Goal: Task Accomplishment & Management: Manage account settings

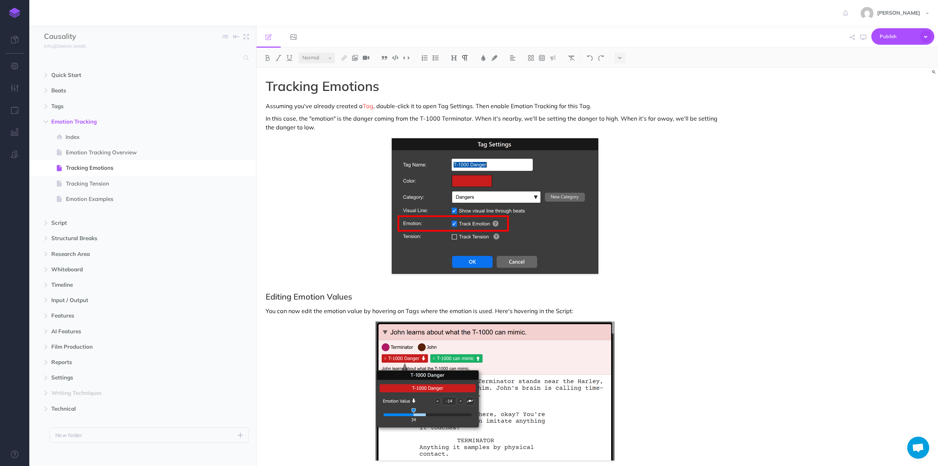
select select "null"
click at [13, 70] on button "button" at bounding box center [14, 66] width 29 height 22
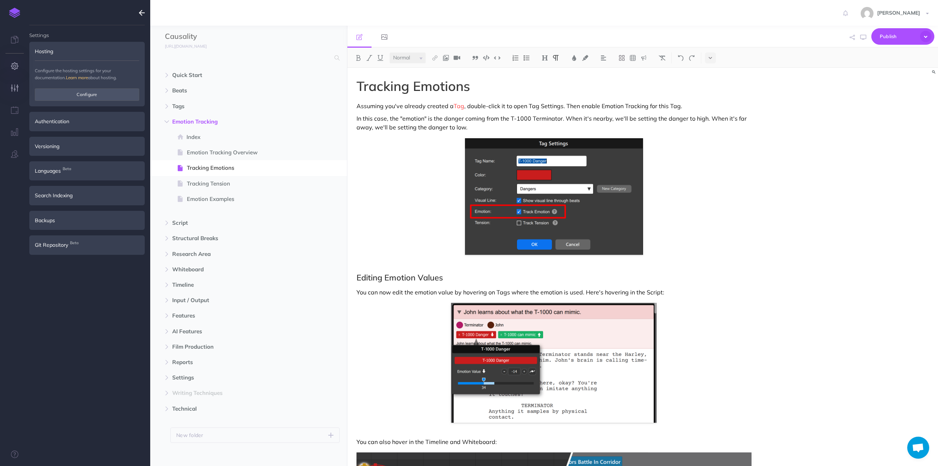
click at [12, 85] on icon "button" at bounding box center [15, 87] width 8 height 7
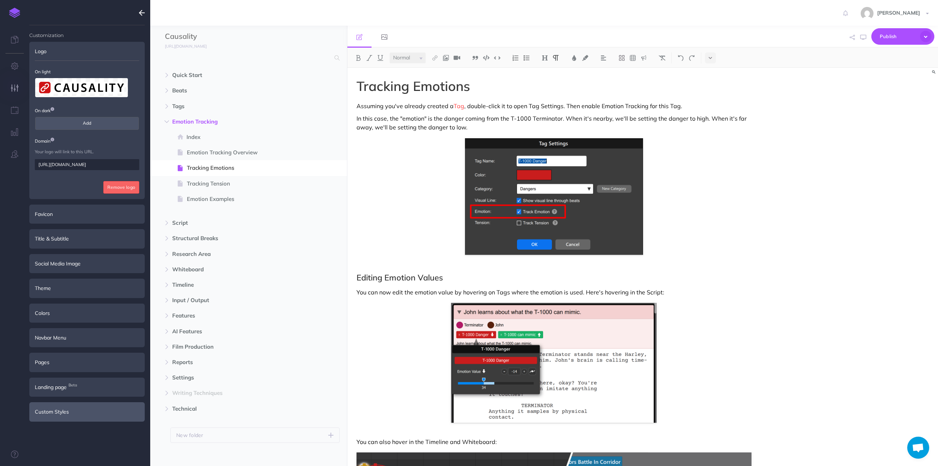
click at [57, 410] on div "Custom Styles" at bounding box center [86, 411] width 115 height 19
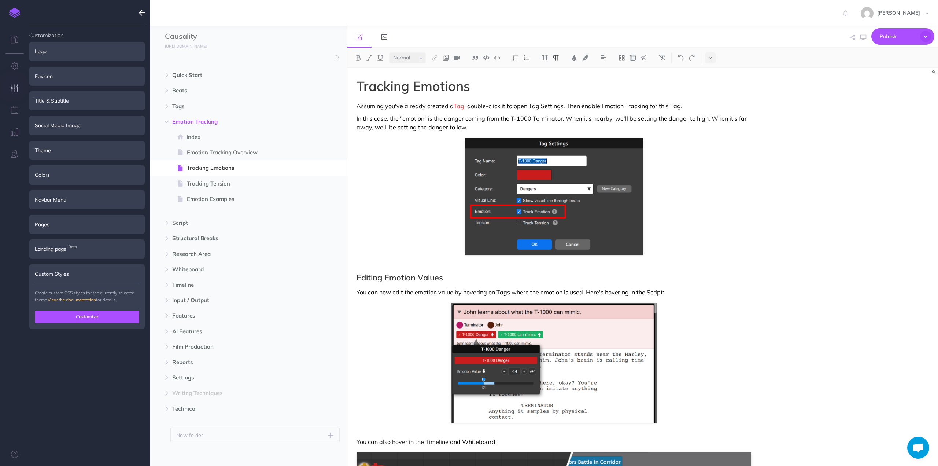
click at [84, 314] on button "Customize" at bounding box center [87, 316] width 104 height 12
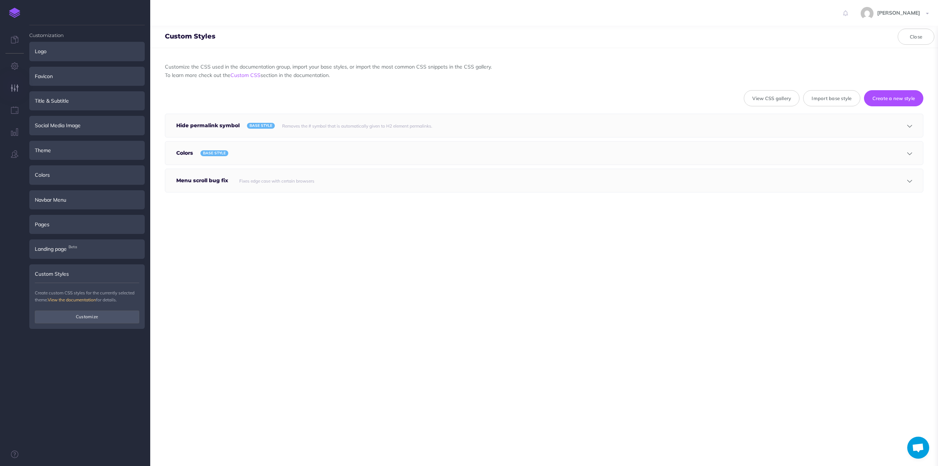
click at [276, 179] on small "Fixes edge case with certain browsers" at bounding box center [276, 180] width 75 height 5
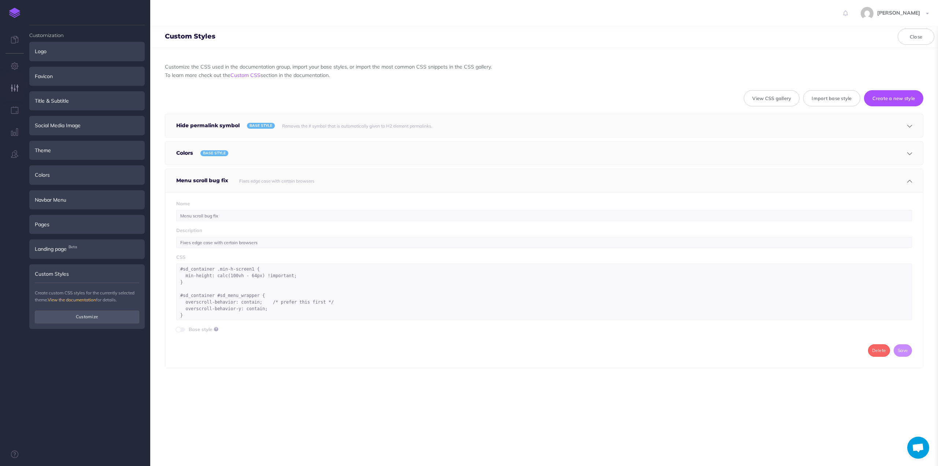
click at [276, 179] on small "Fixes edge case with certain browsers" at bounding box center [276, 180] width 75 height 5
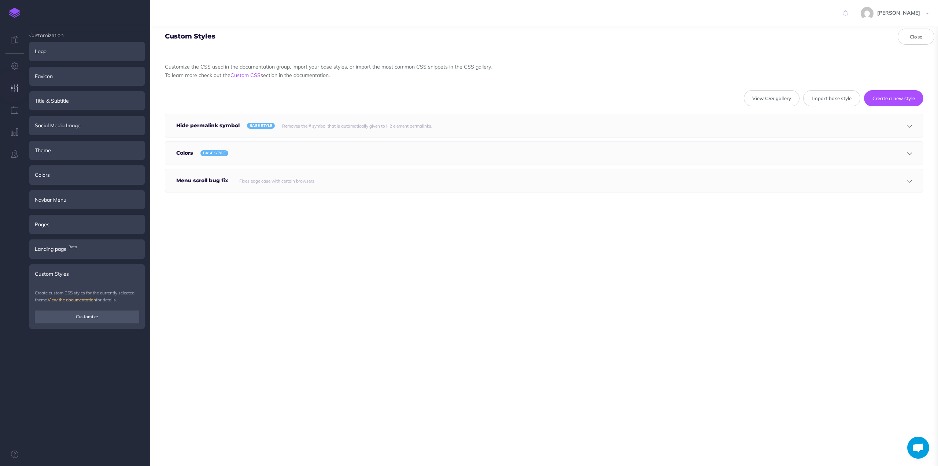
drag, startPoint x: 610, startPoint y: 280, endPoint x: 758, endPoint y: 185, distance: 175.1
click at [610, 280] on div "Customize the CSS used in the documentation group, import your base styles, or …" at bounding box center [544, 257] width 788 height 418
click at [889, 94] on button "Create a new style" at bounding box center [894, 98] width 60 height 16
click at [196, 205] on h5 "Unnamed Style" at bounding box center [199, 207] width 46 height 23
click at [202, 210] on h5 "Unnamed Style" at bounding box center [199, 207] width 46 height 23
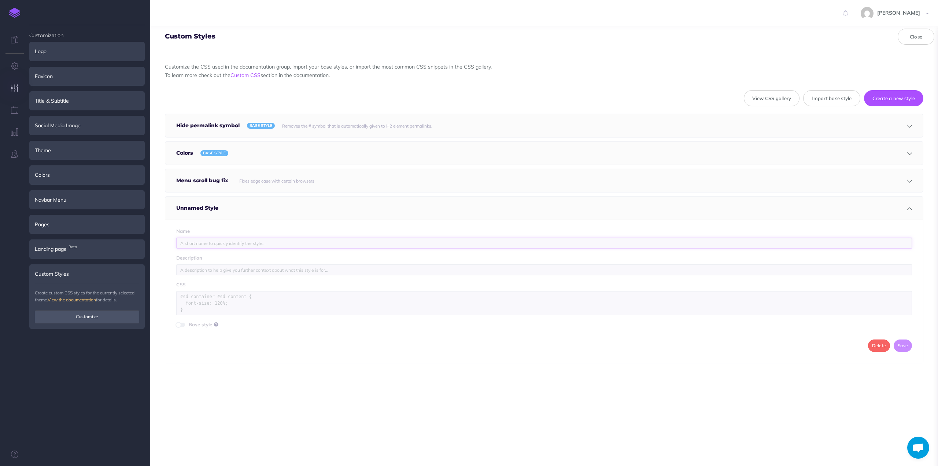
click at [196, 244] on input "text" at bounding box center [544, 242] width 736 height 11
type input "Menu spacing"
click at [197, 297] on textarea at bounding box center [544, 303] width 736 height 24
type textarea ".sd-menu--folder .collapsed { margin-top: 0px; }"
click at [899, 342] on button "Save" at bounding box center [903, 345] width 18 height 12
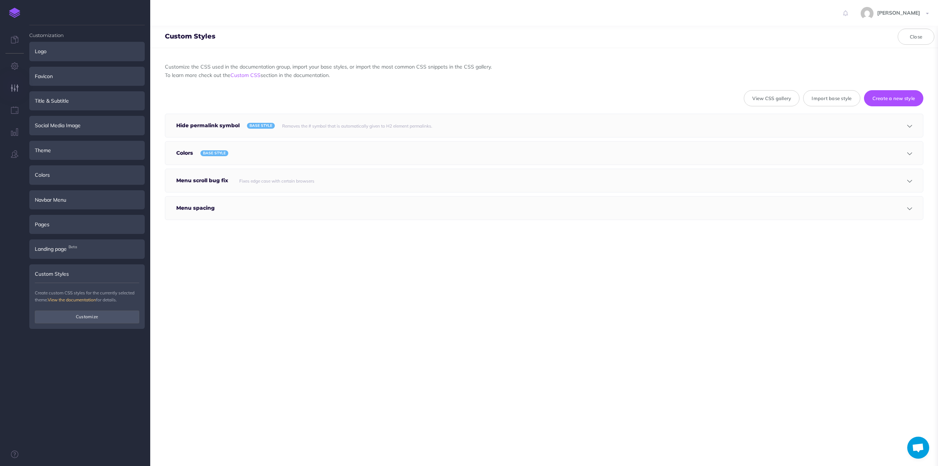
click at [231, 212] on div at bounding box center [528, 207] width 613 height 23
click at [224, 215] on div at bounding box center [528, 207] width 613 height 23
click at [225, 300] on textarea ".sd-menu--folder .collapsed { margin-top: 0px; }" at bounding box center [544, 303] width 736 height 24
click at [898, 342] on button "Save" at bounding box center [903, 345] width 18 height 12
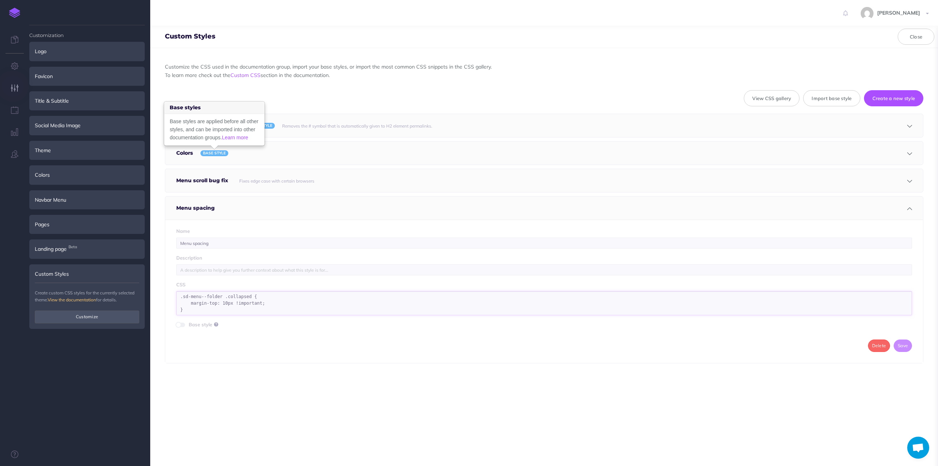
click at [214, 293] on textarea ".sd-menu--folder .collapsed { margin-top: 10px !important; }" at bounding box center [544, 303] width 736 height 24
drag, startPoint x: 218, startPoint y: 295, endPoint x: 178, endPoint y: 293, distance: 40.0
click at [178, 293] on textarea ".sd-menu--folder .collapsed { margin-top: 10px !important; }" at bounding box center [544, 303] width 736 height 24
click at [894, 339] on button "Save" at bounding box center [903, 345] width 18 height 12
click at [211, 305] on textarea "#sd_menu li { margin-top: 10px !important; }" at bounding box center [544, 303] width 736 height 24
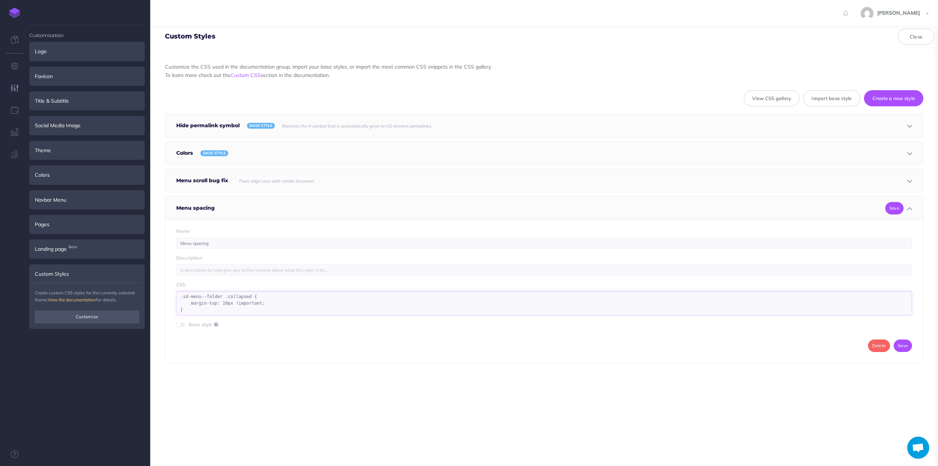
click at [208, 308] on textarea ".sd-menu--folder .collapsed { margin-top: 10px !important; }" at bounding box center [544, 303] width 736 height 24
drag, startPoint x: 245, startPoint y: 294, endPoint x: 220, endPoint y: 293, distance: 24.9
click at [220, 293] on textarea ".sd-menu--folder .collapsed { margin-top: 10px !important; }" at bounding box center [544, 303] width 736 height 24
type textarea ".sd-menu--folder { margin-top: 10px !important; }"
click at [899, 344] on button "Save" at bounding box center [903, 345] width 18 height 12
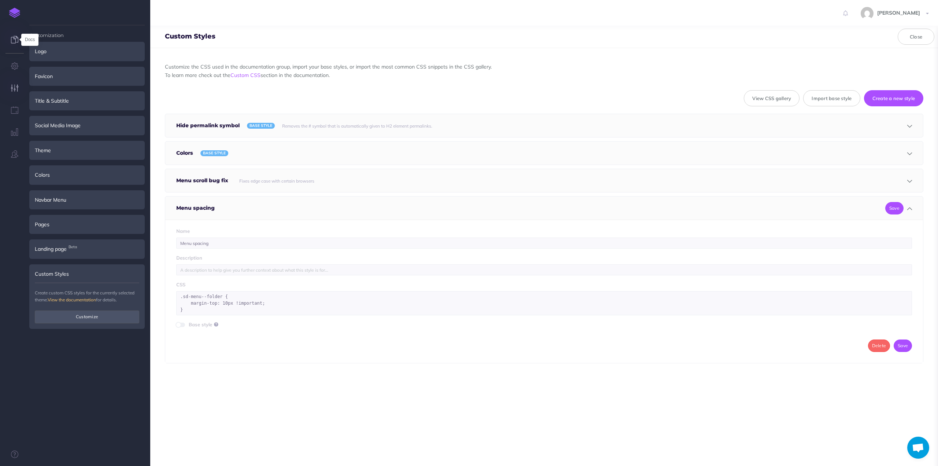
click at [13, 41] on icon at bounding box center [14, 39] width 7 height 7
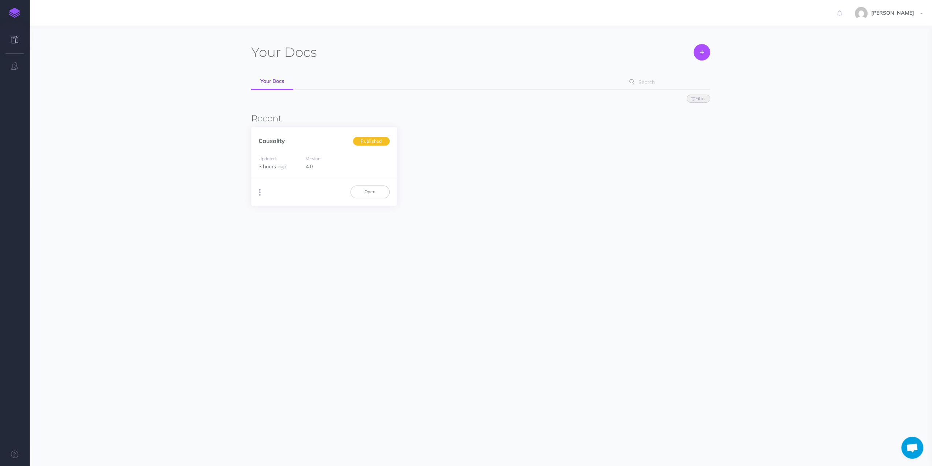
click at [258, 190] on button "button" at bounding box center [259, 192] width 7 height 11
click at [380, 192] on link "Open" at bounding box center [370, 191] width 39 height 12
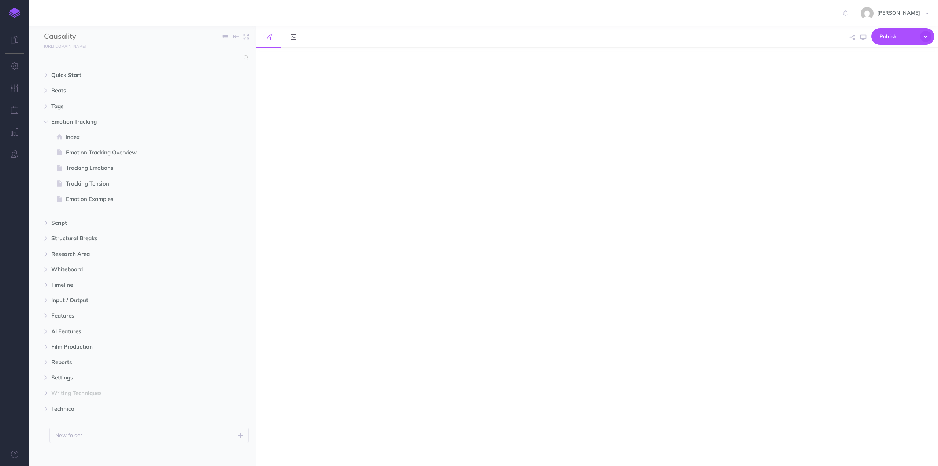
select select "null"
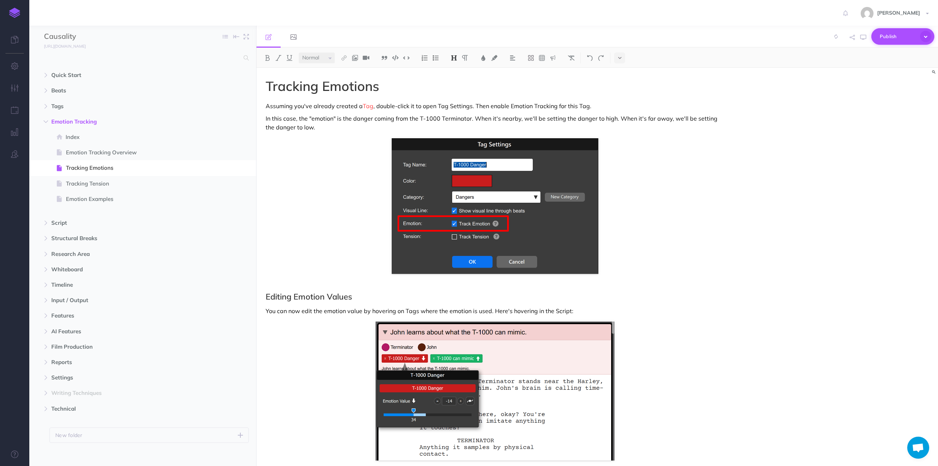
click at [925, 37] on icon "button" at bounding box center [925, 36] width 11 height 11
click at [889, 60] on p "Publish all draft items, making them public." at bounding box center [890, 65] width 73 height 13
click at [16, 65] on icon "button" at bounding box center [15, 65] width 8 height 7
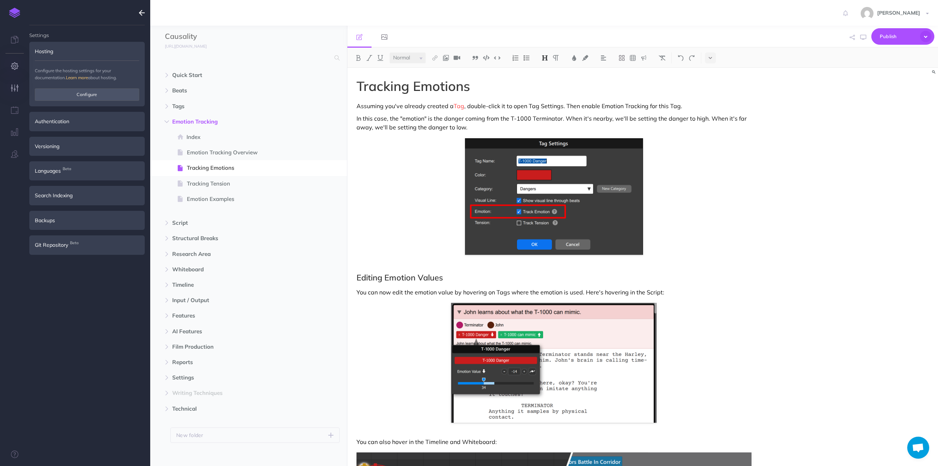
click at [17, 88] on icon "button" at bounding box center [15, 87] width 8 height 7
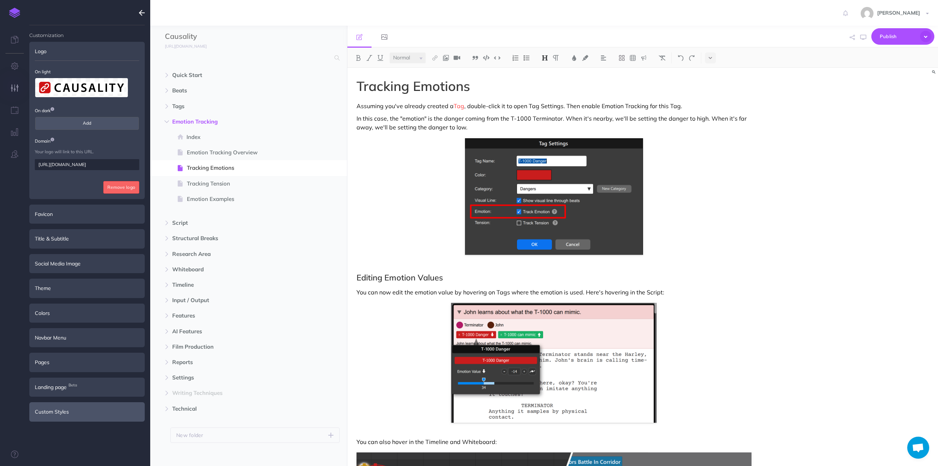
click at [58, 406] on div "Custom Styles" at bounding box center [86, 411] width 115 height 19
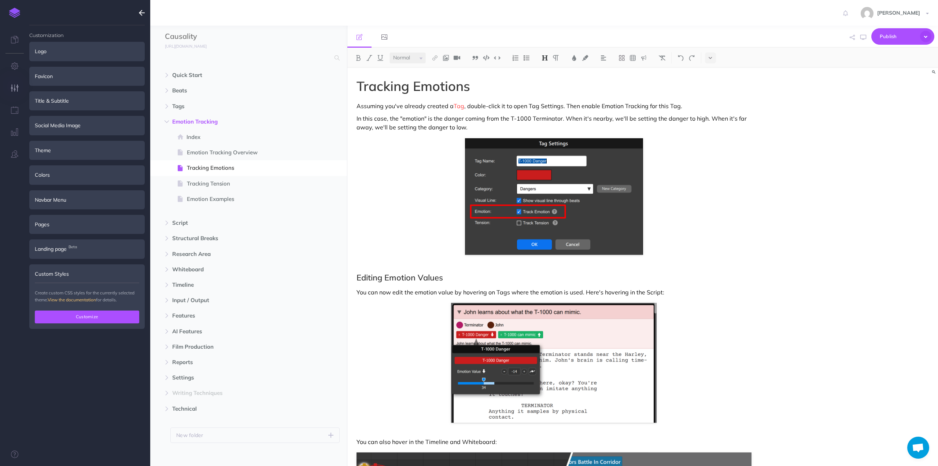
click at [89, 314] on button "Customize" at bounding box center [87, 316] width 104 height 12
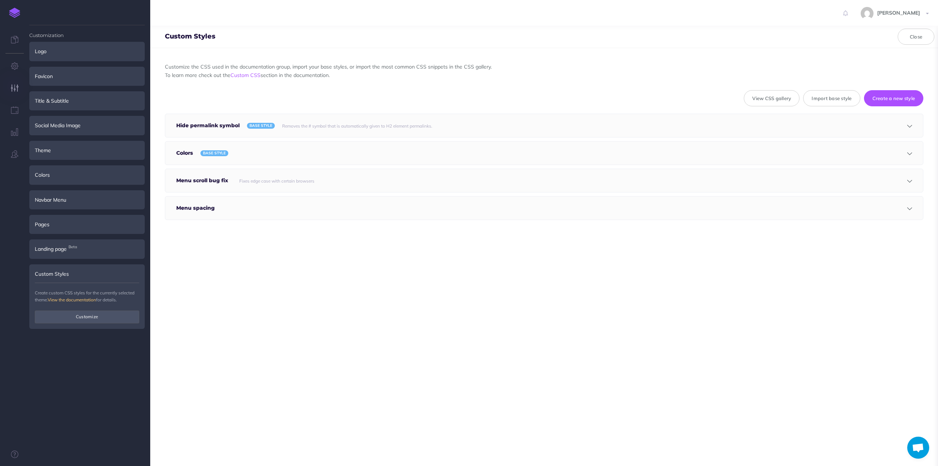
click at [201, 211] on h5 "Menu spacing" at bounding box center [197, 207] width 42 height 23
click at [221, 301] on textarea ".sd-menu--folder { margin-top: 10px !important; }" at bounding box center [544, 303] width 736 height 24
type textarea ".sd-menu--folder { margin-top: 18px !important; }"
click at [899, 343] on button "Save" at bounding box center [903, 345] width 18 height 12
click at [14, 66] on icon "button" at bounding box center [15, 65] width 8 height 7
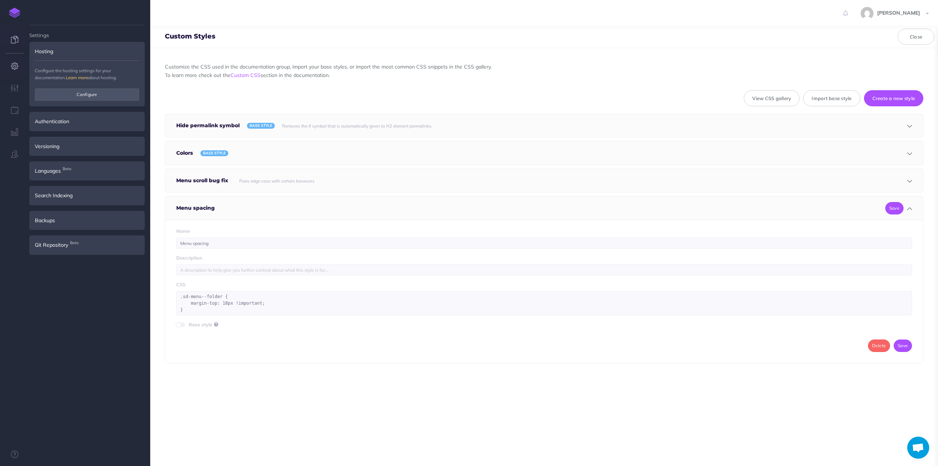
click at [13, 43] on icon at bounding box center [14, 39] width 7 height 7
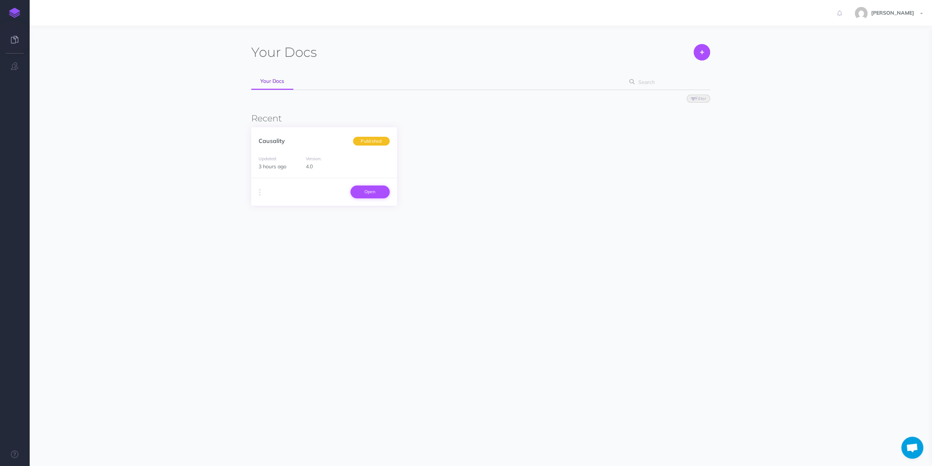
click at [372, 192] on link "Open" at bounding box center [370, 191] width 39 height 12
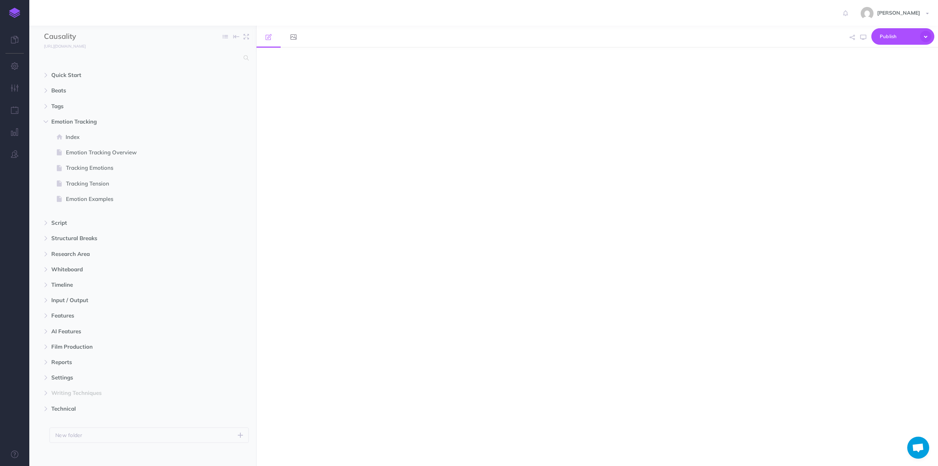
select select "null"
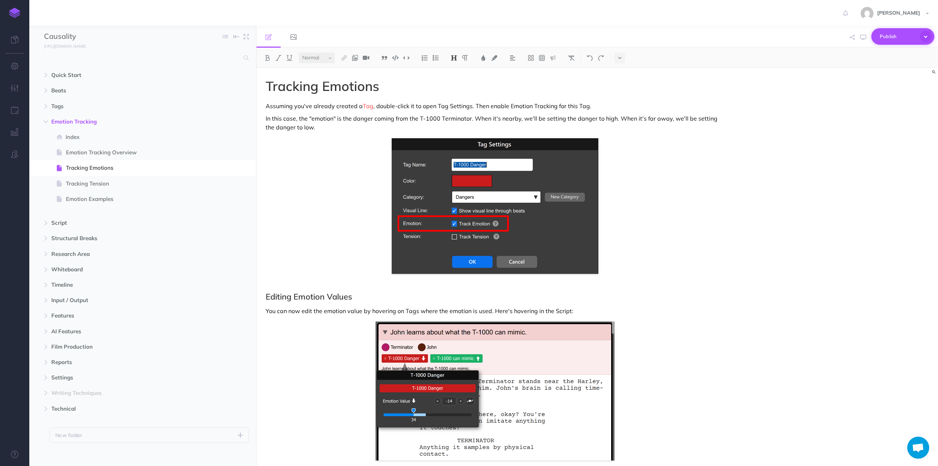
click at [926, 35] on icon "button" at bounding box center [925, 36] width 11 height 11
click at [880, 60] on p "Publish all draft items, making them public." at bounding box center [890, 65] width 73 height 13
